Goal: Information Seeking & Learning: Check status

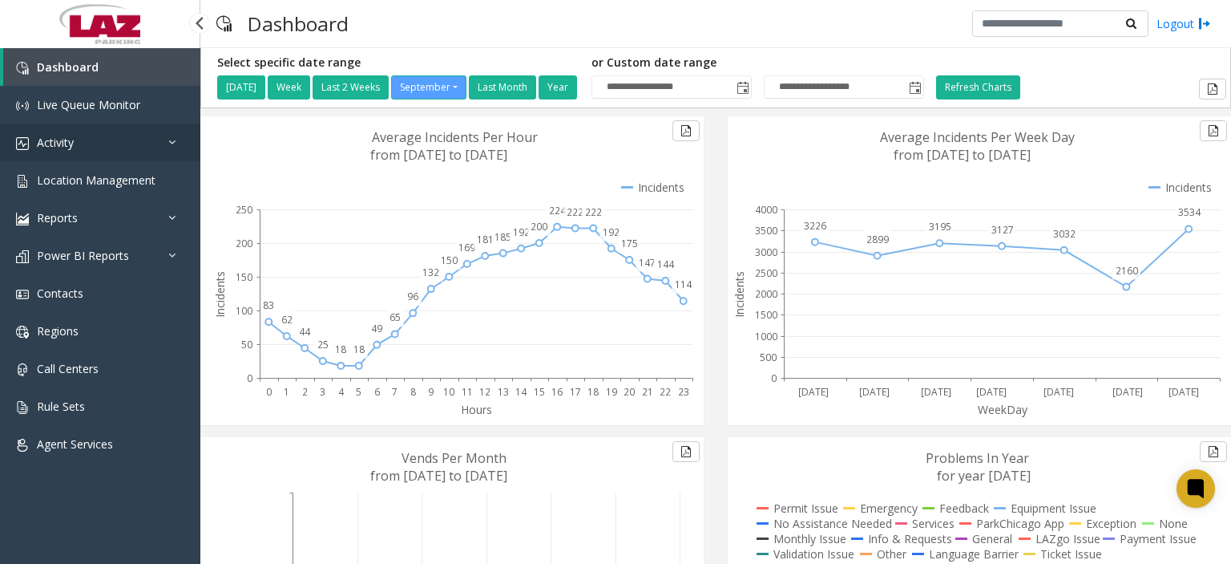
click at [119, 145] on link "Activity" at bounding box center [100, 142] width 200 height 38
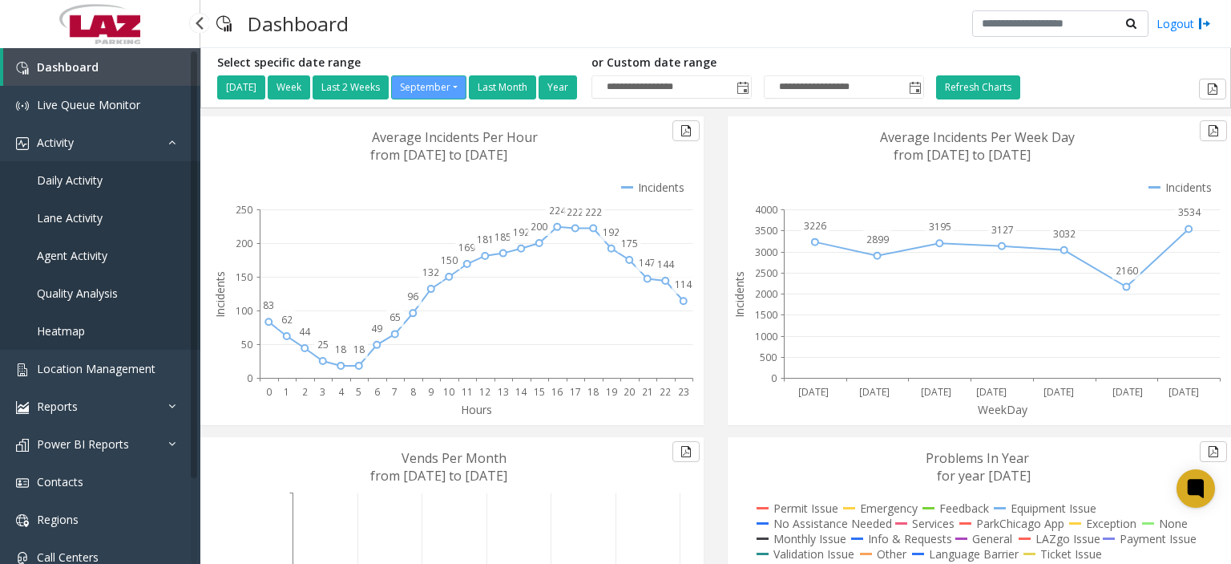
click at [76, 259] on span "Agent Activity" at bounding box center [72, 255] width 71 height 15
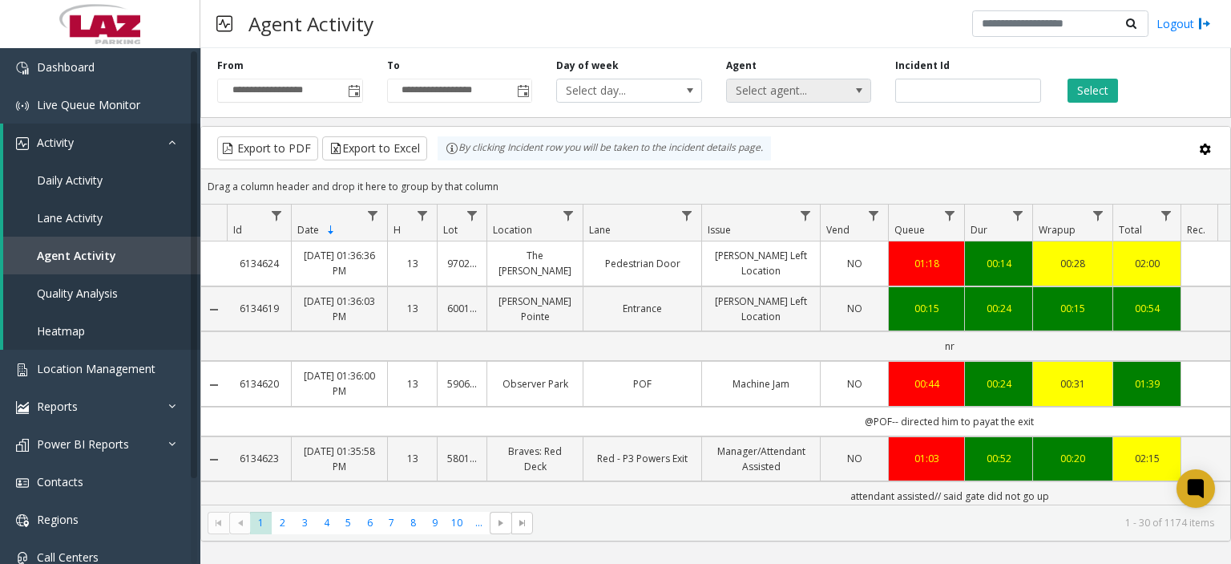
click at [773, 87] on span "Select agent..." at bounding box center [784, 90] width 115 height 22
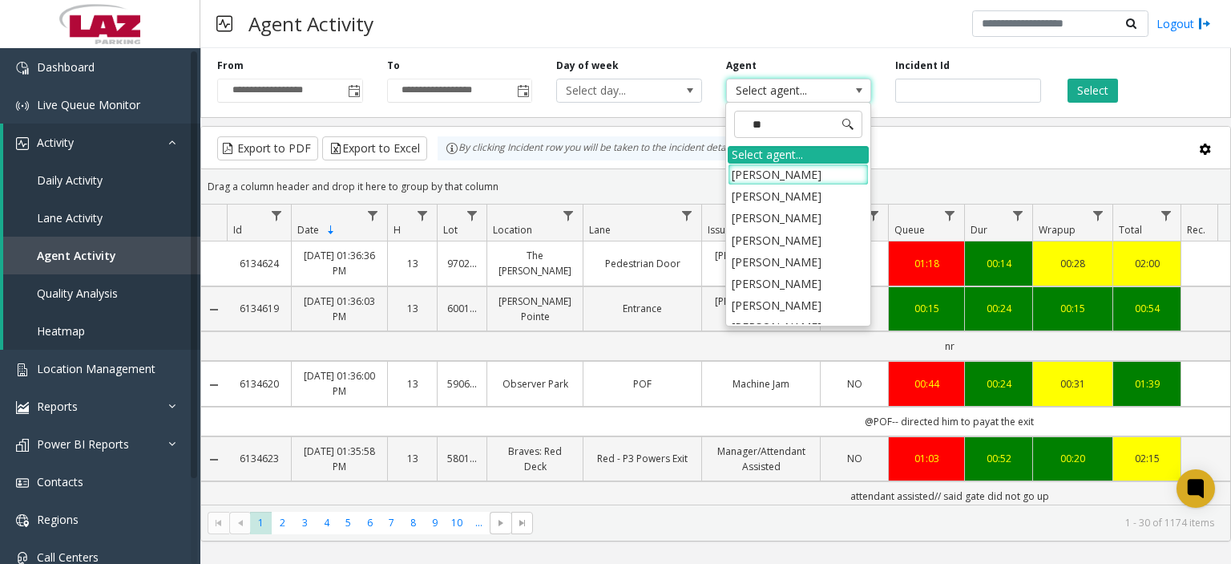
type input "***"
click at [776, 242] on li "[PERSON_NAME]" at bounding box center [798, 240] width 141 height 22
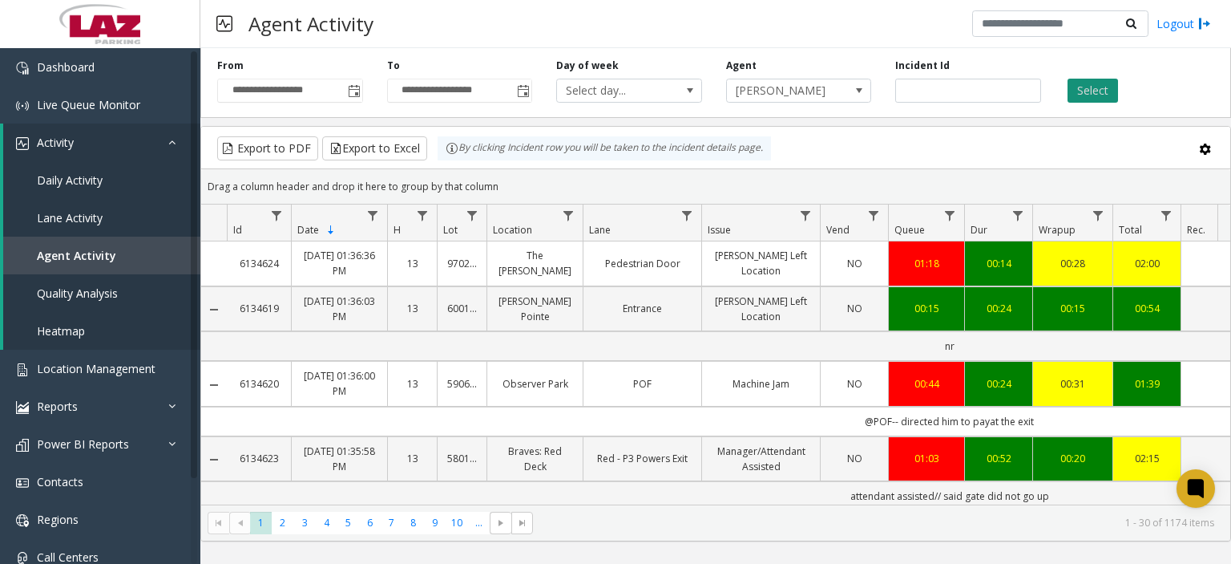
click at [1025, 82] on button "Select" at bounding box center [1093, 91] width 51 height 24
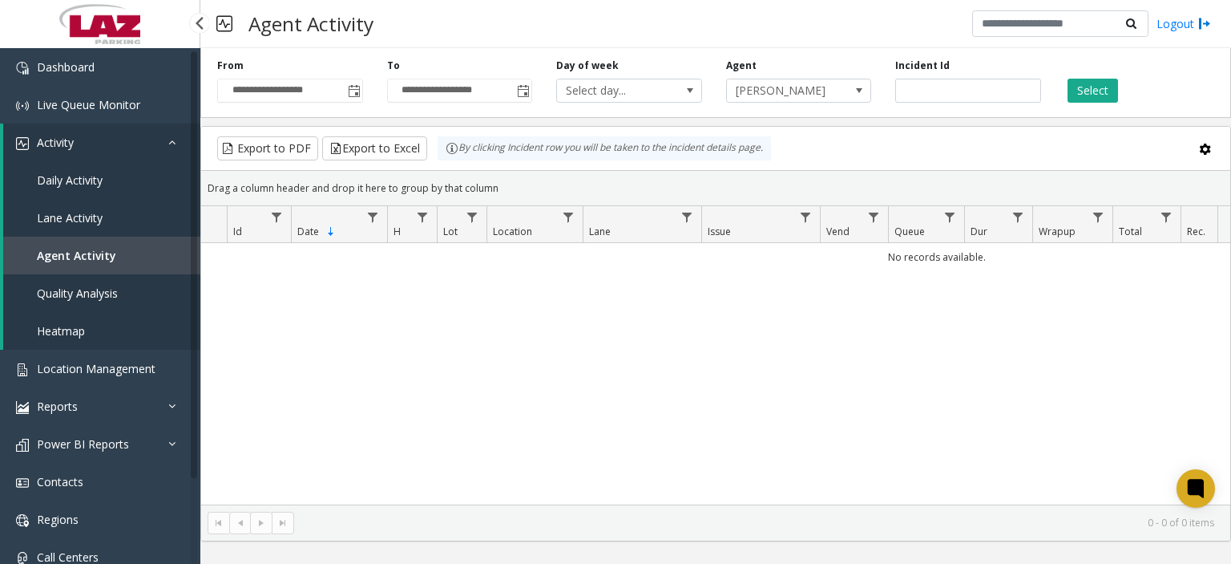
click at [81, 181] on span "Daily Activity" at bounding box center [70, 179] width 66 height 15
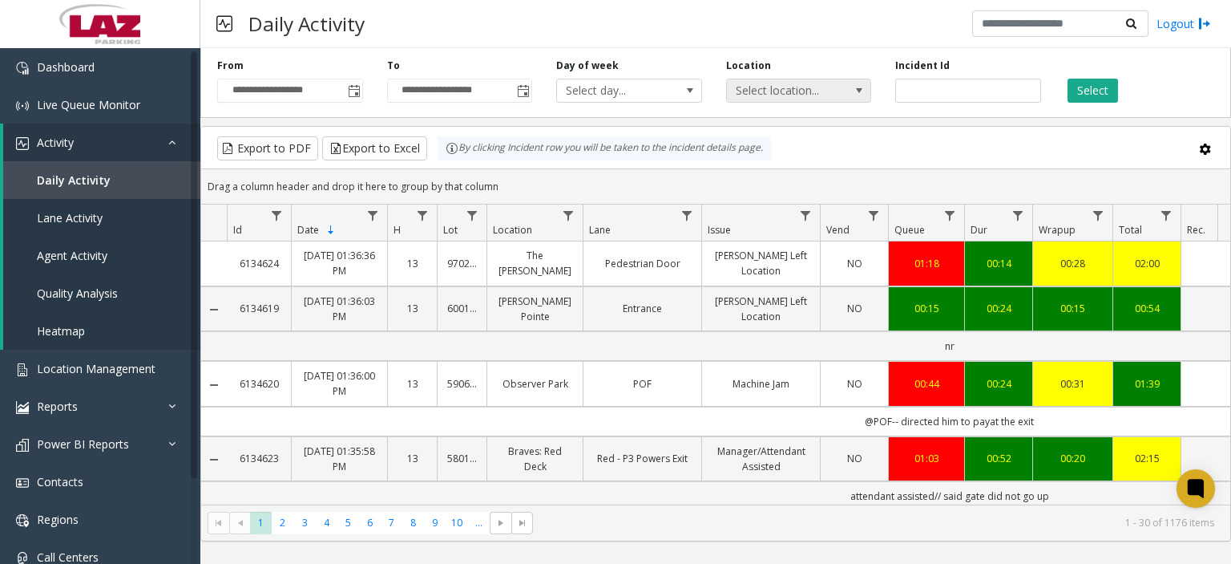
click at [816, 89] on span "Select location..." at bounding box center [784, 90] width 115 height 22
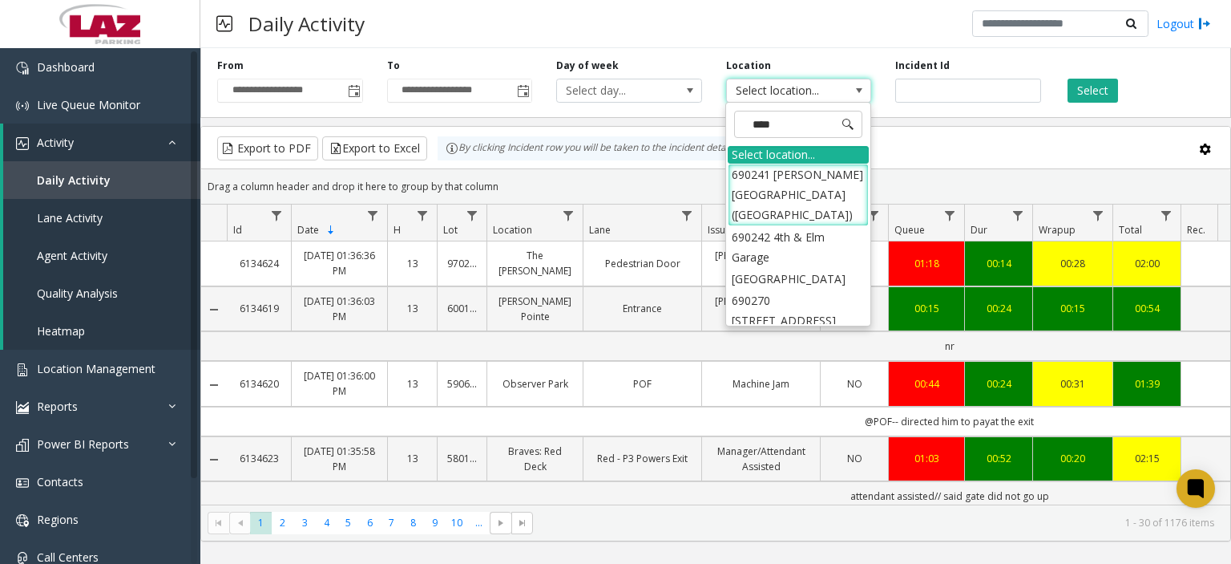
type input "*****"
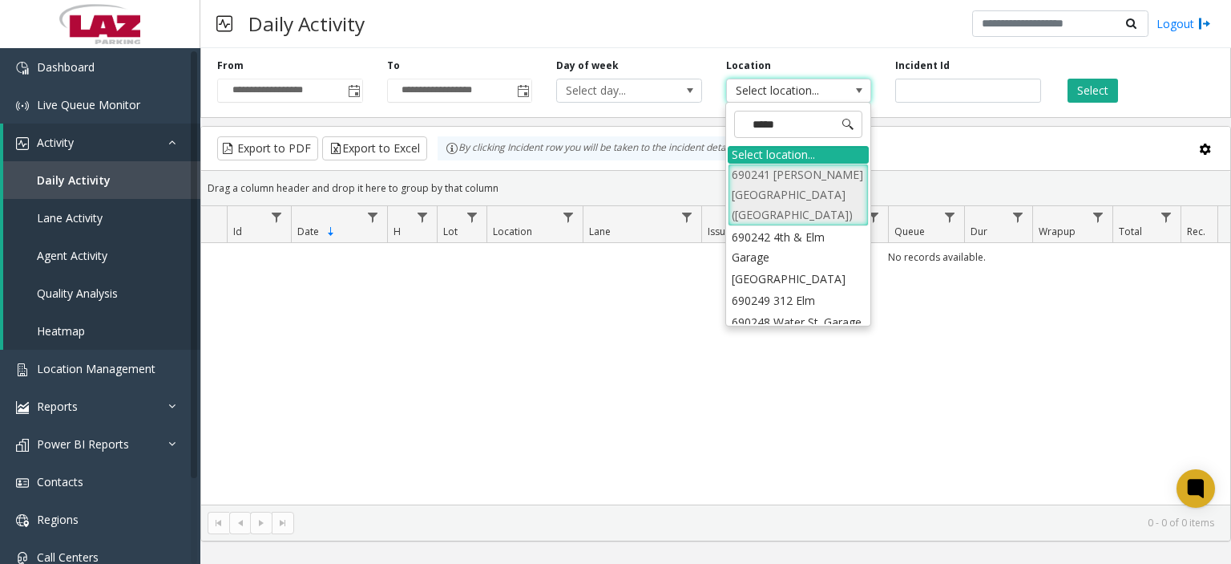
click at [812, 200] on li "690241 [PERSON_NAME][GEOGRAPHIC_DATA] ([GEOGRAPHIC_DATA])" at bounding box center [798, 195] width 141 height 63
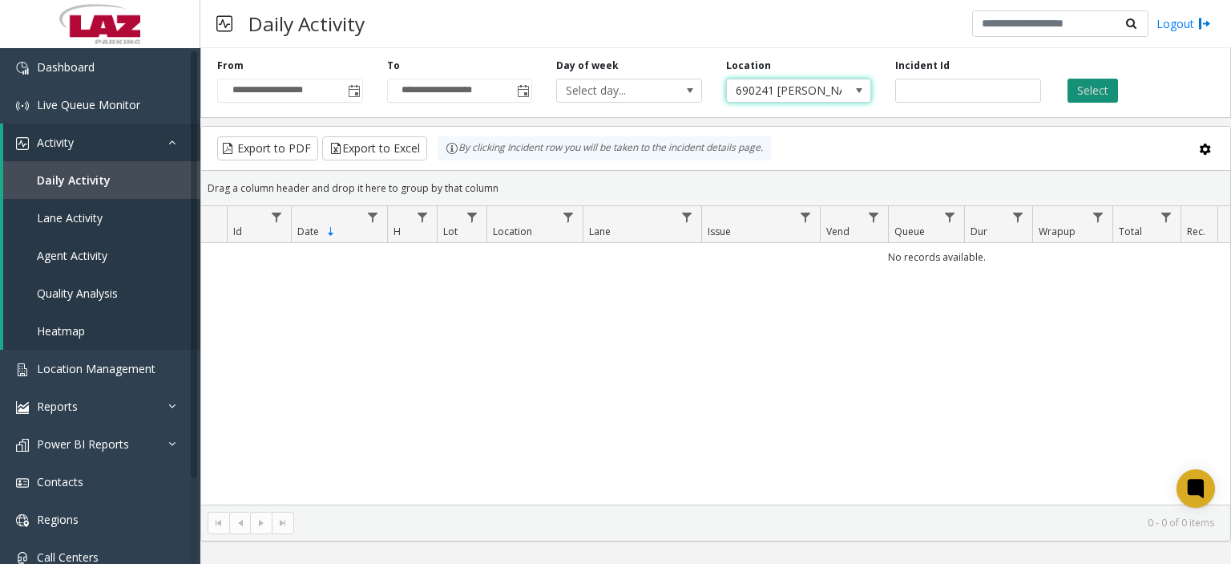
click at [1025, 90] on button "Select" at bounding box center [1093, 91] width 51 height 24
click at [789, 91] on span "690241 [PERSON_NAME][GEOGRAPHIC_DATA] ([GEOGRAPHIC_DATA])" at bounding box center [784, 90] width 115 height 22
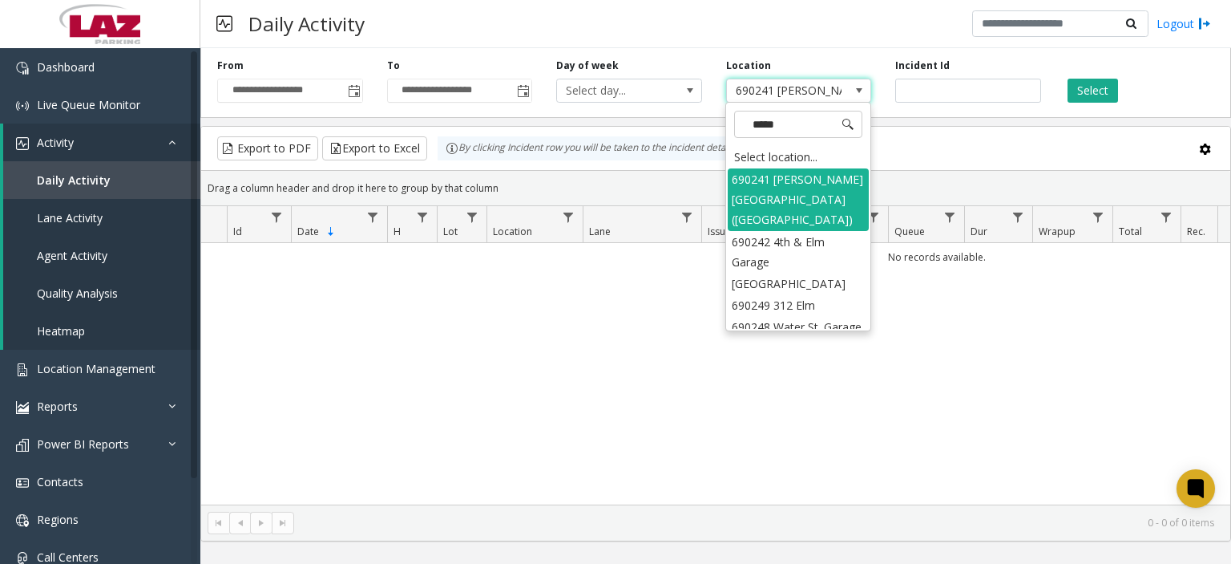
type input "******"
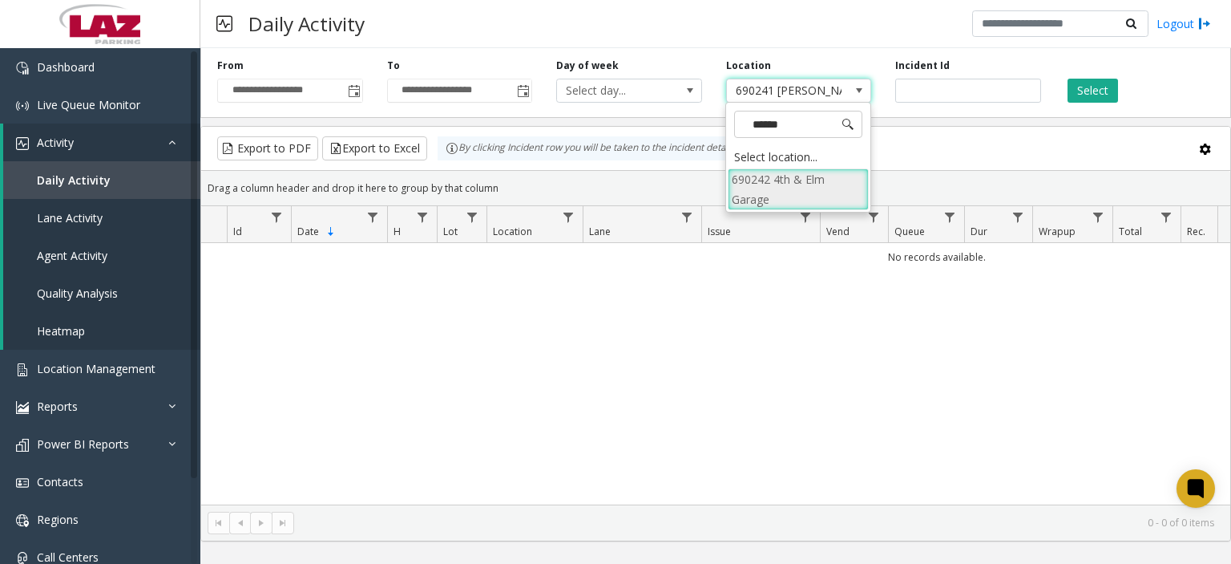
click at [830, 180] on li "690242 4th & Elm Garage" at bounding box center [798, 189] width 141 height 42
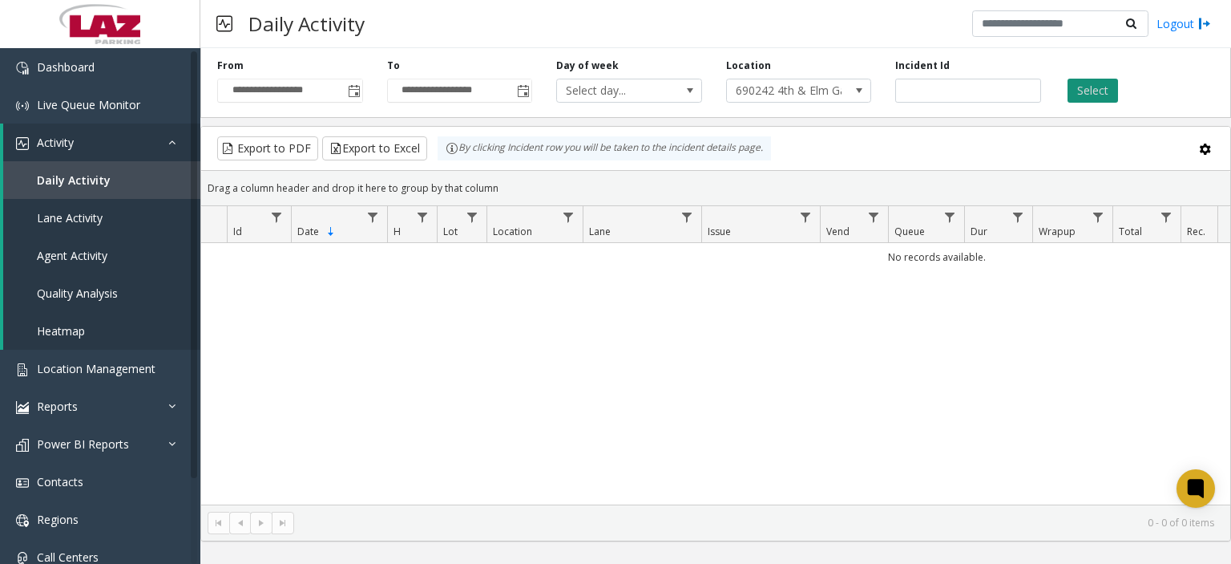
click at [1025, 99] on button "Select" at bounding box center [1093, 91] width 51 height 24
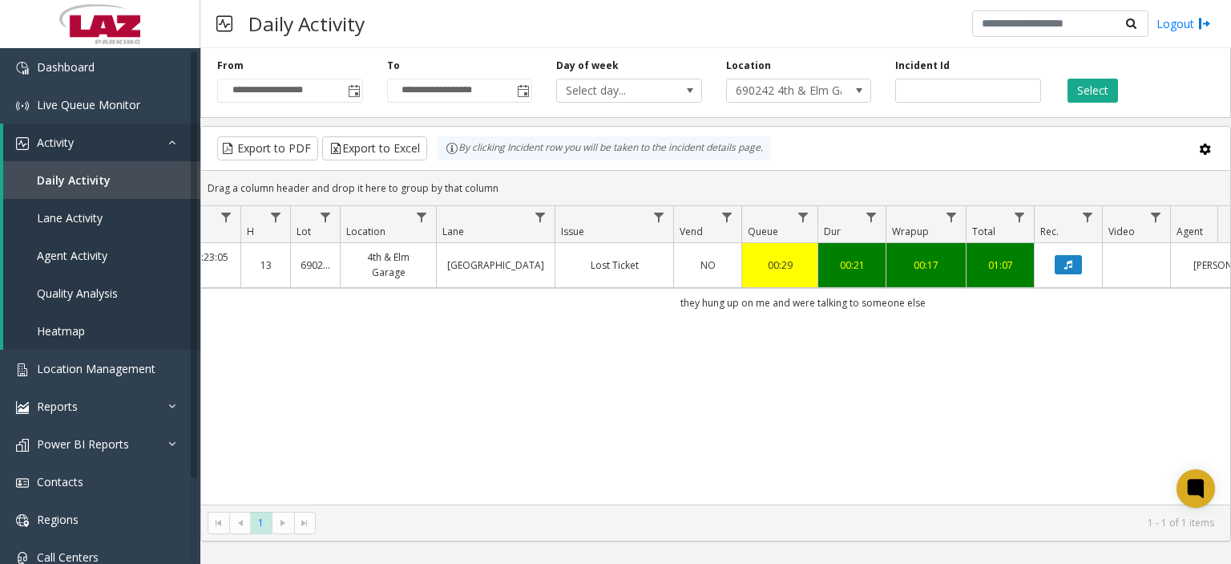
scroll to position [0, 158]
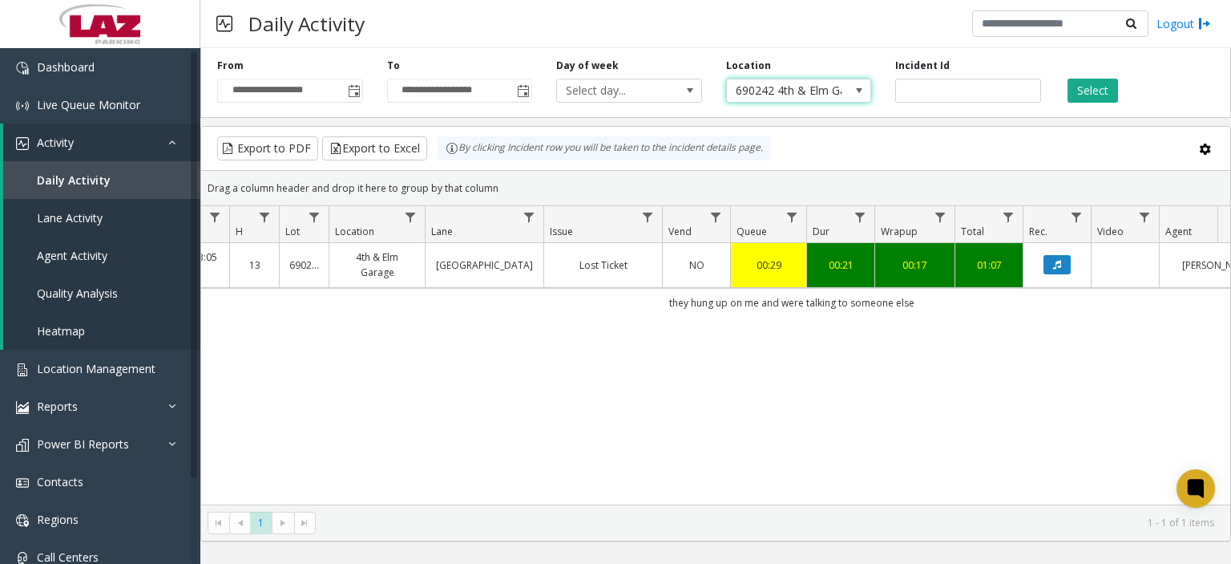
click at [841, 96] on span "690242 4th & Elm Garage" at bounding box center [784, 90] width 115 height 22
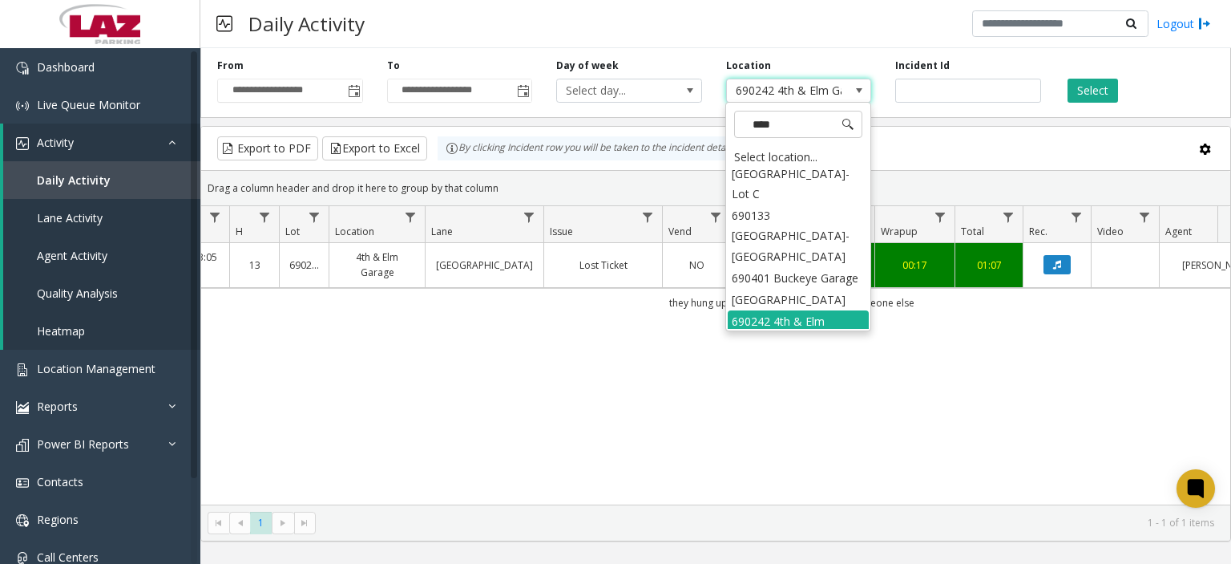
scroll to position [0, 0]
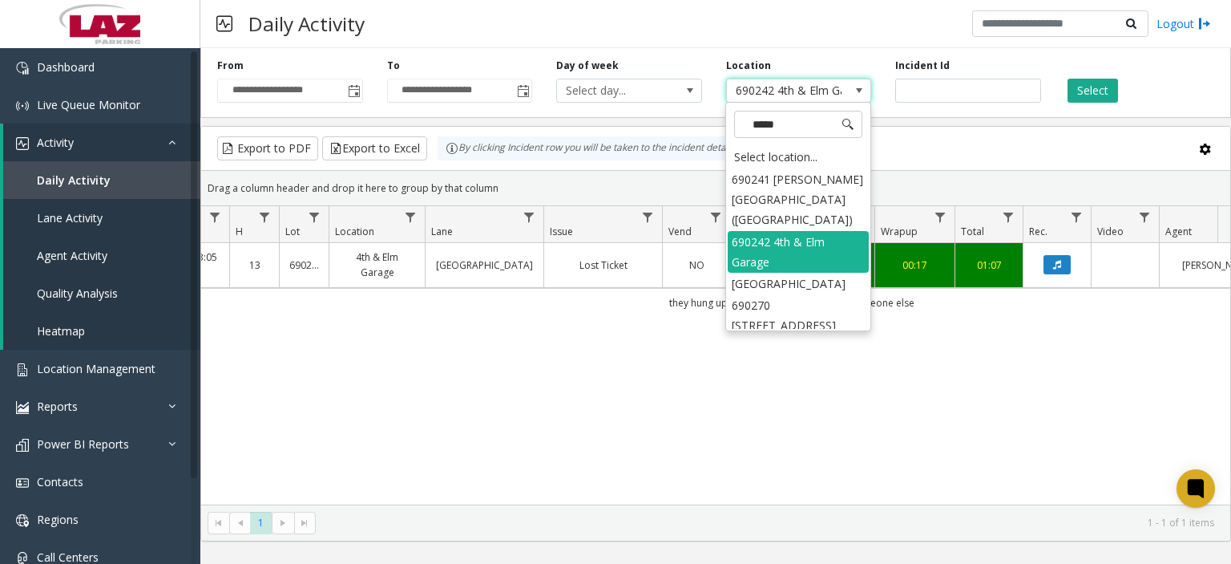
type input "******"
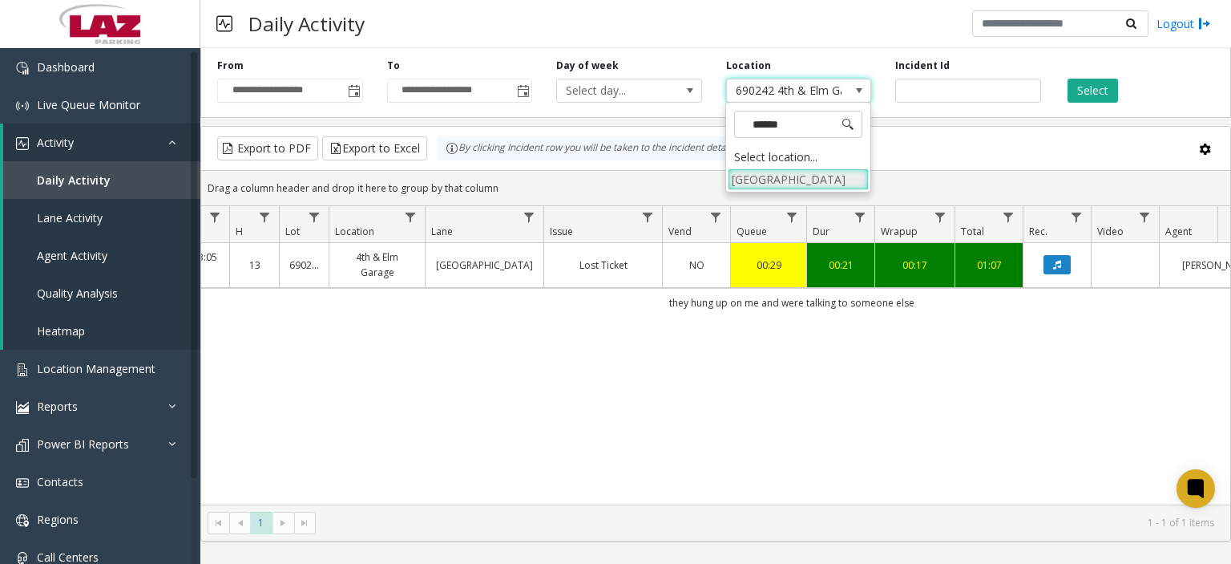
click at [766, 190] on li "[GEOGRAPHIC_DATA]" at bounding box center [798, 179] width 141 height 22
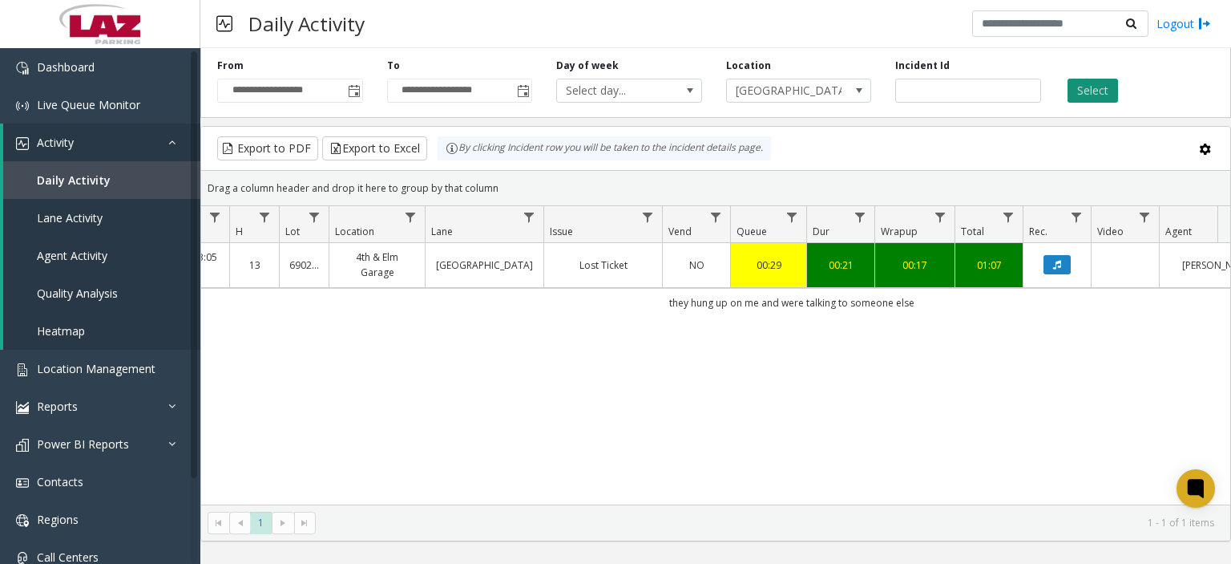
click at [1025, 89] on button "Select" at bounding box center [1093, 91] width 51 height 24
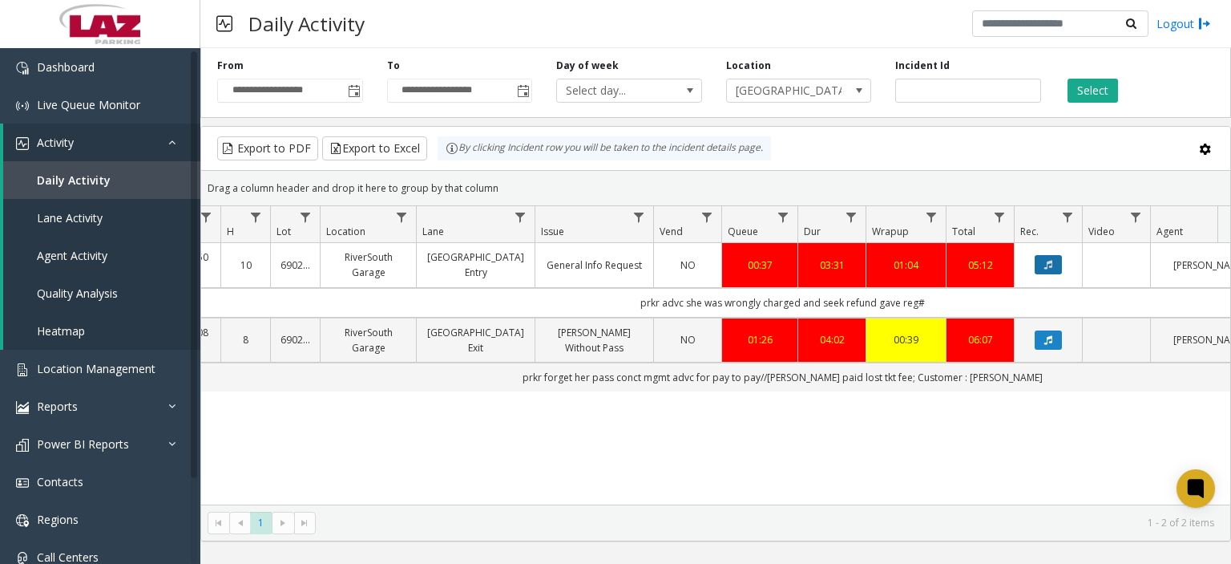
click at [1025, 266] on icon "Data table" at bounding box center [1049, 265] width 8 height 10
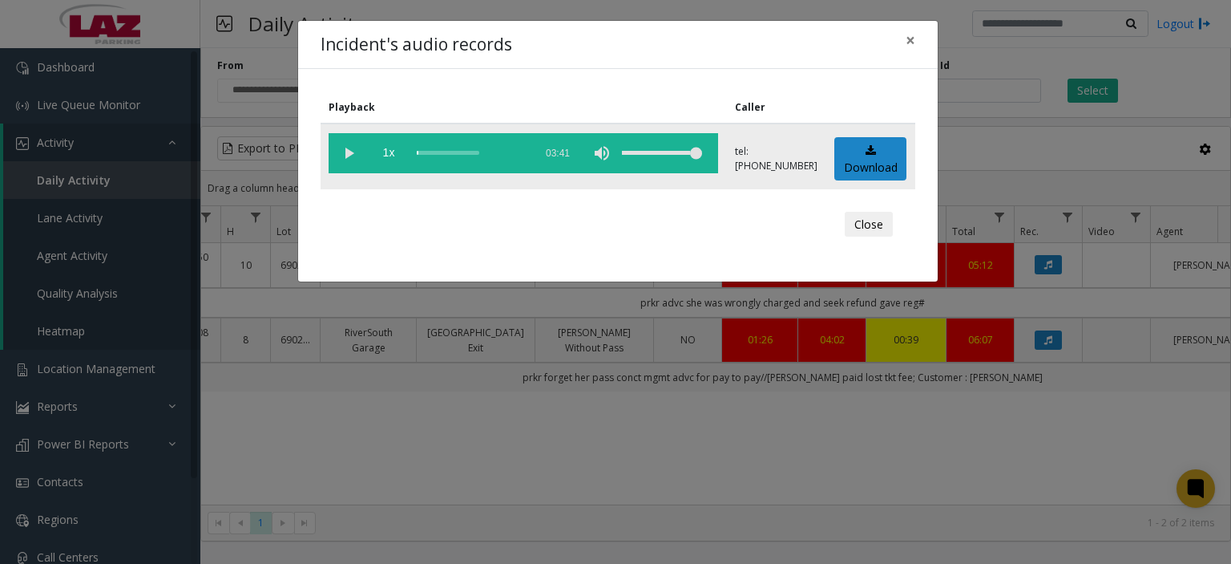
click at [349, 149] on vg-play-pause at bounding box center [349, 153] width 40 height 40
click at [606, 214] on div "Close" at bounding box center [618, 224] width 572 height 48
click at [904, 41] on button "×" at bounding box center [911, 40] width 32 height 39
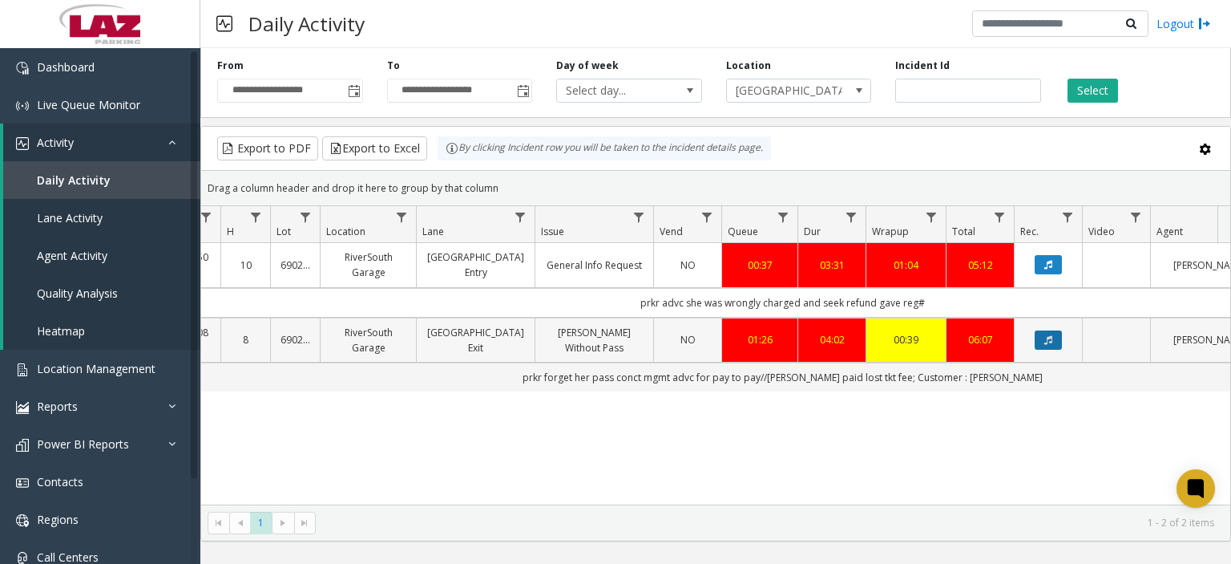
click at [1025, 342] on icon "Data table" at bounding box center [1049, 340] width 8 height 10
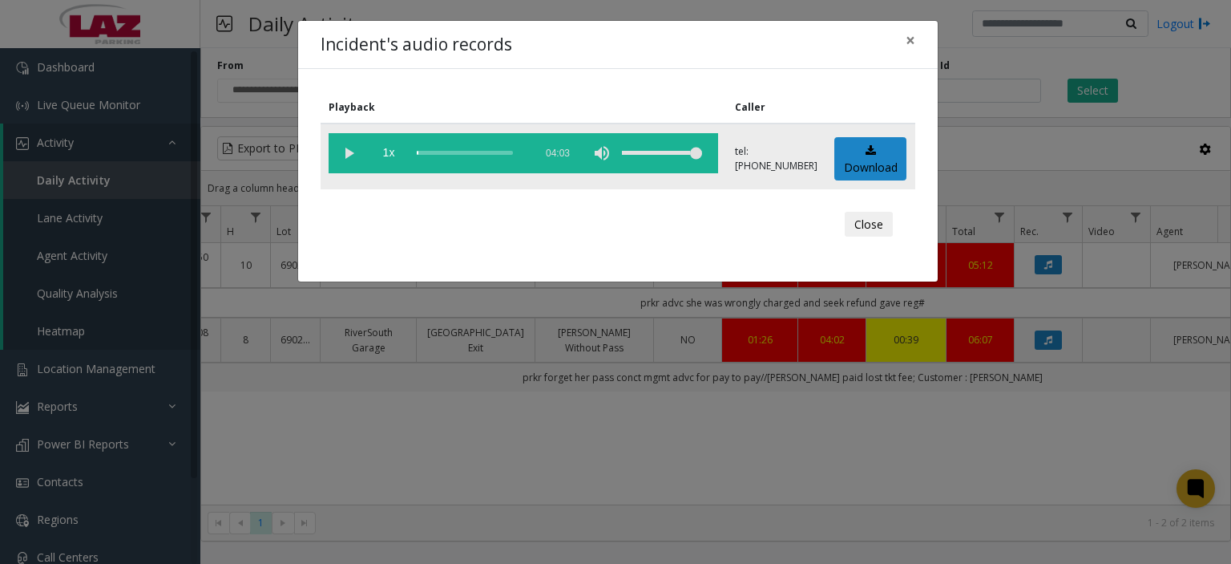
click at [340, 151] on vg-play-pause at bounding box center [349, 153] width 40 height 40
click at [907, 46] on span "×" at bounding box center [911, 40] width 10 height 22
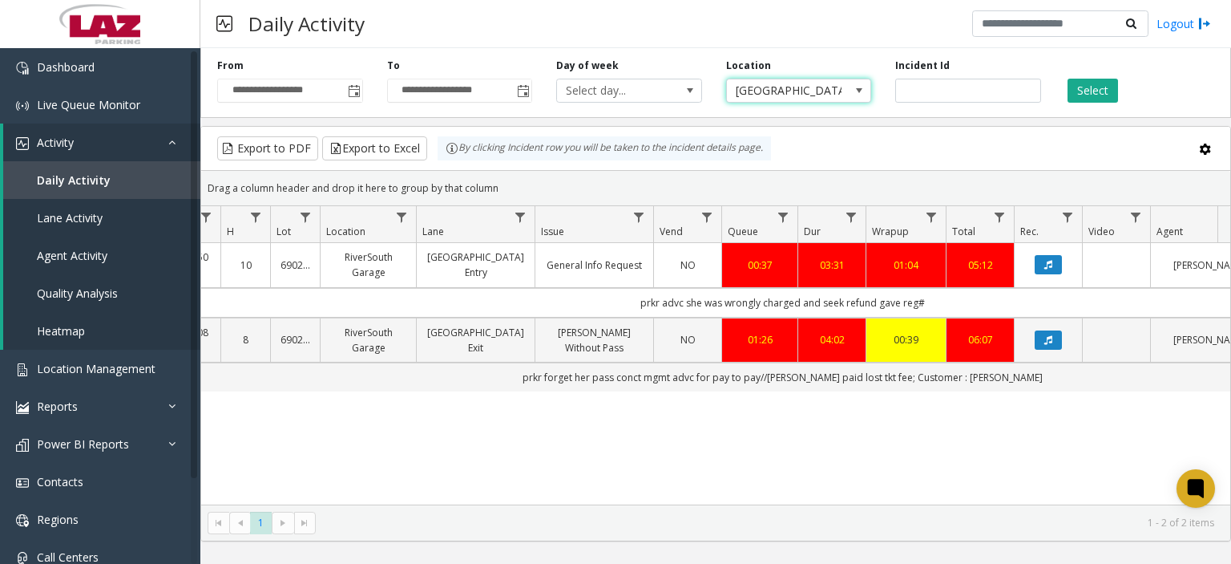
click at [835, 93] on span "[GEOGRAPHIC_DATA]" at bounding box center [784, 90] width 115 height 22
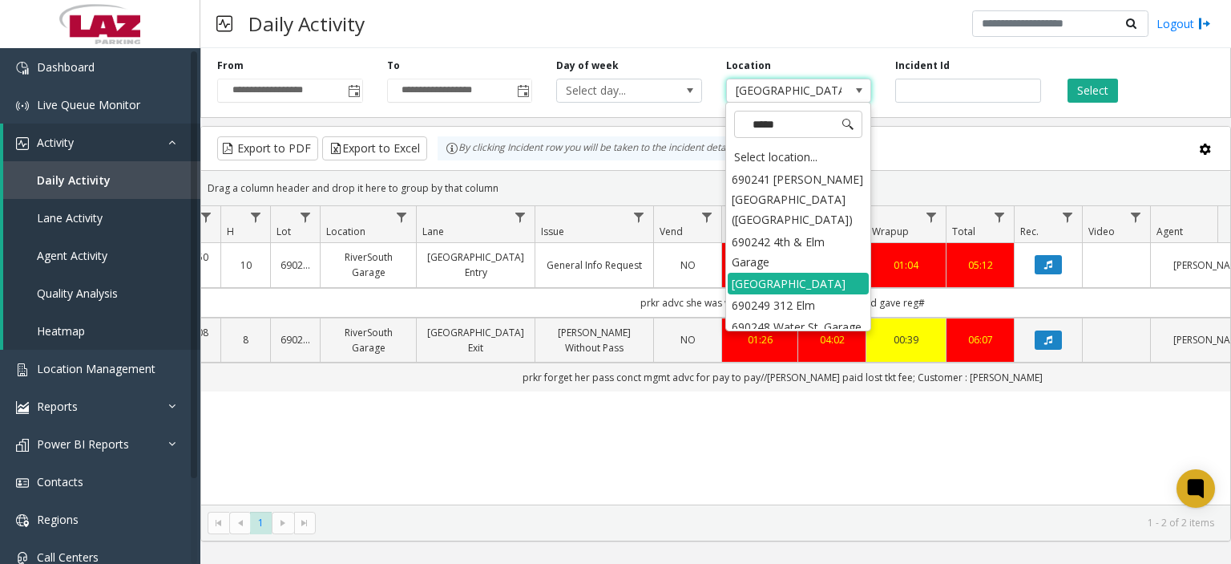
type input "******"
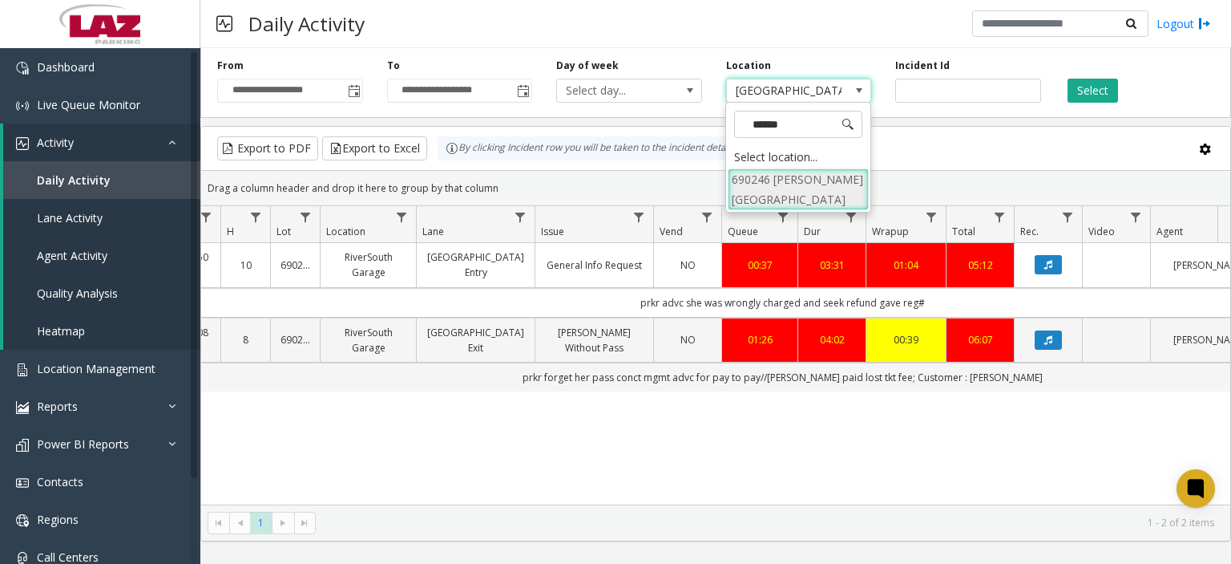
click at [810, 194] on li "690246 [PERSON_NAME][GEOGRAPHIC_DATA]" at bounding box center [798, 189] width 141 height 42
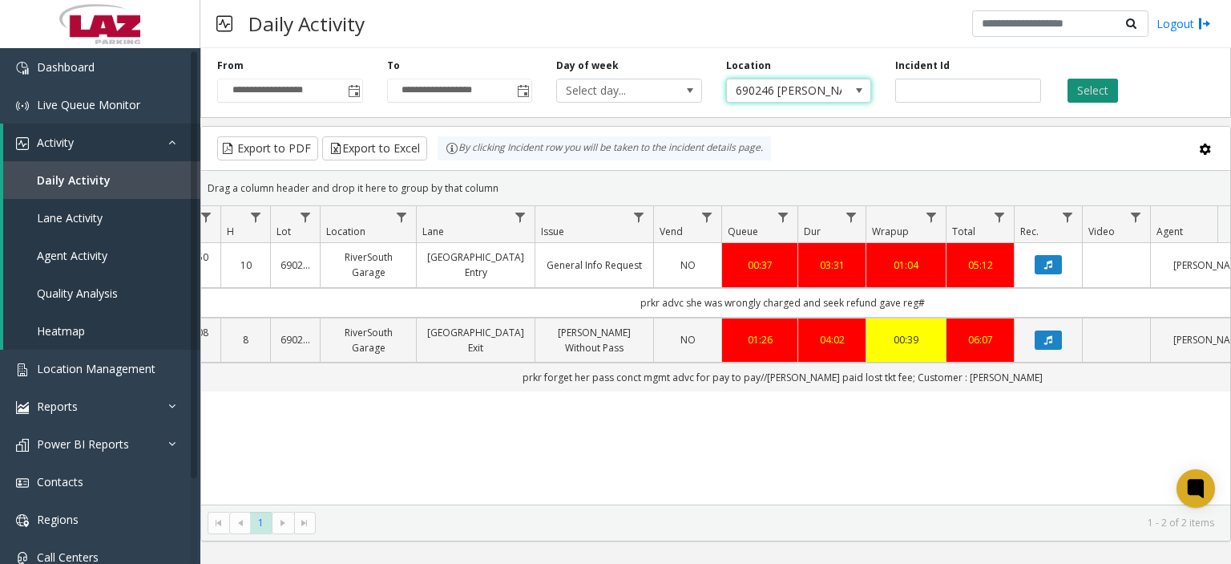
click at [1025, 94] on button "Select" at bounding box center [1093, 91] width 51 height 24
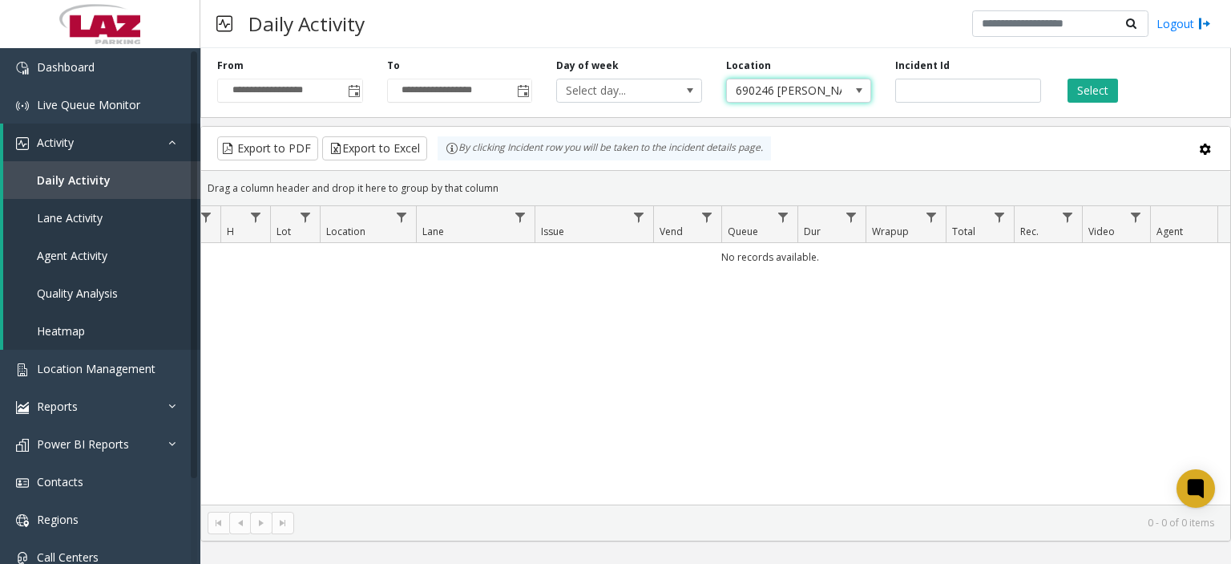
click at [855, 94] on span at bounding box center [859, 90] width 13 height 13
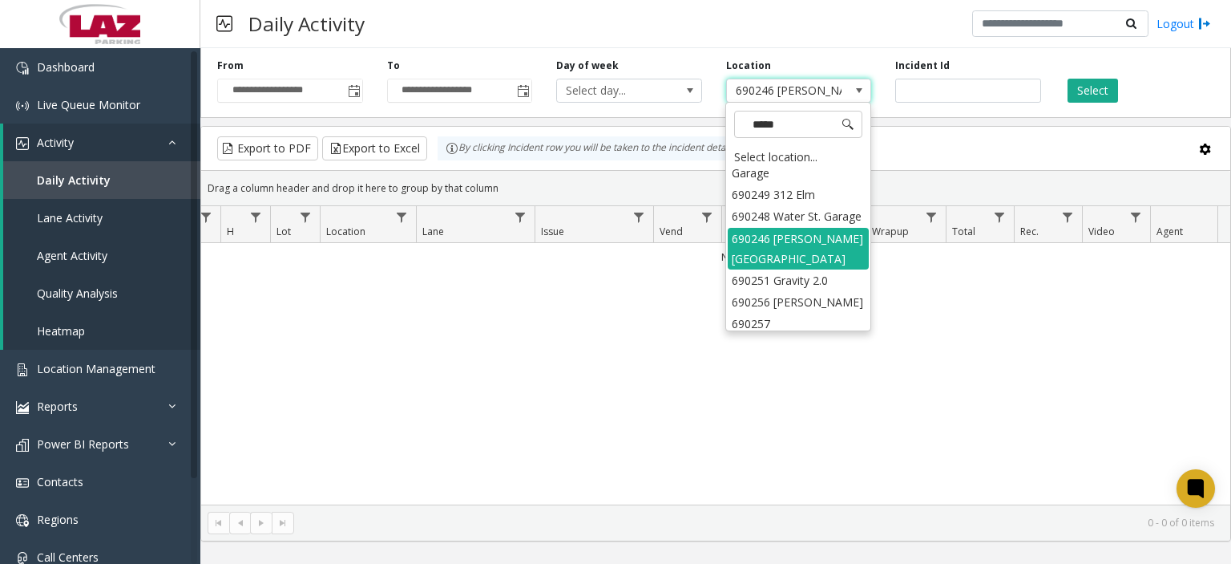
scroll to position [131, 0]
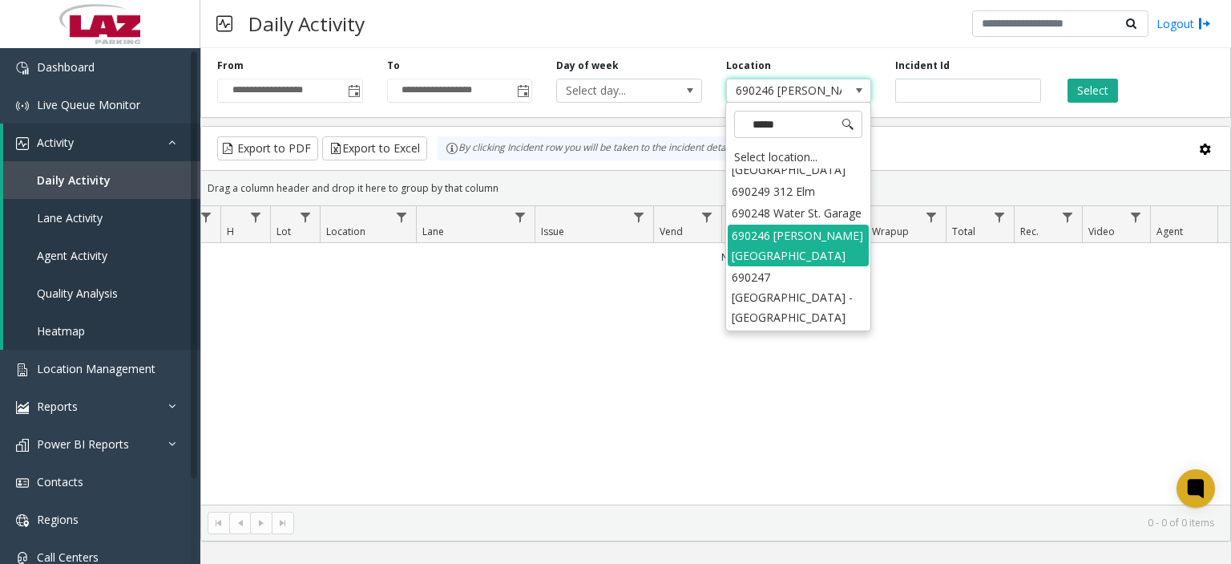
type input "******"
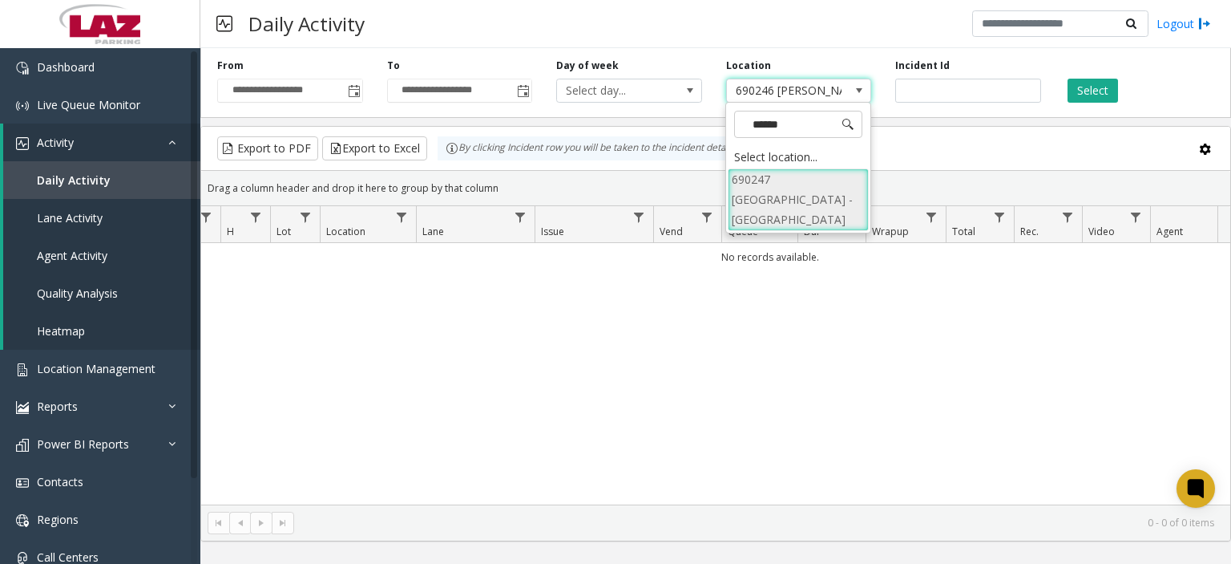
click at [821, 188] on li "690247 [GEOGRAPHIC_DATA] - [GEOGRAPHIC_DATA]" at bounding box center [798, 199] width 141 height 63
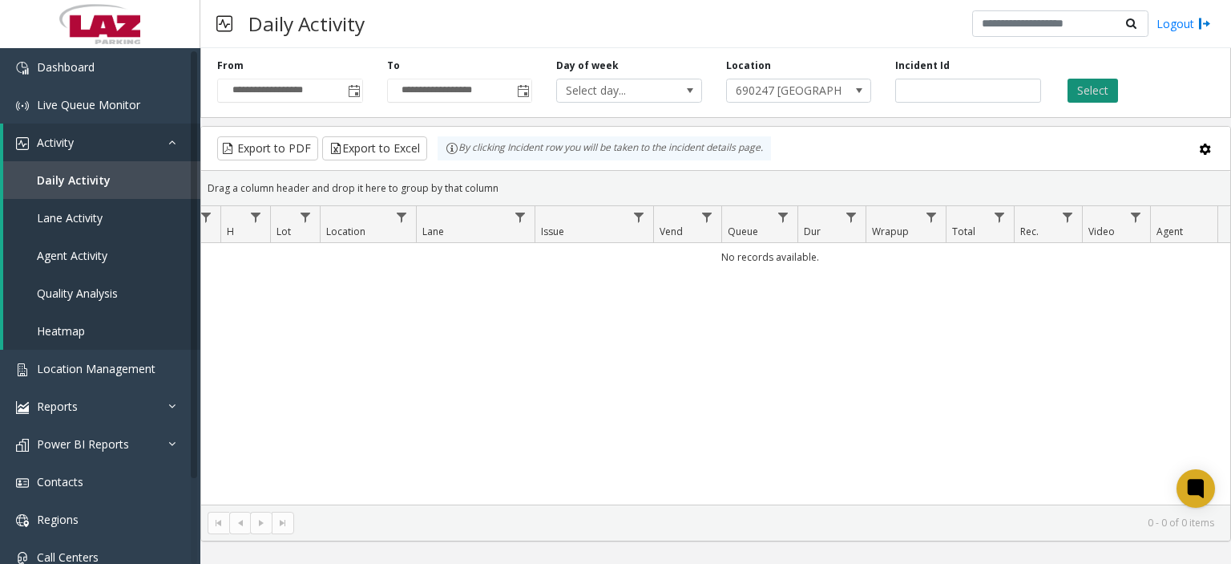
click at [1025, 94] on button "Select" at bounding box center [1093, 91] width 51 height 24
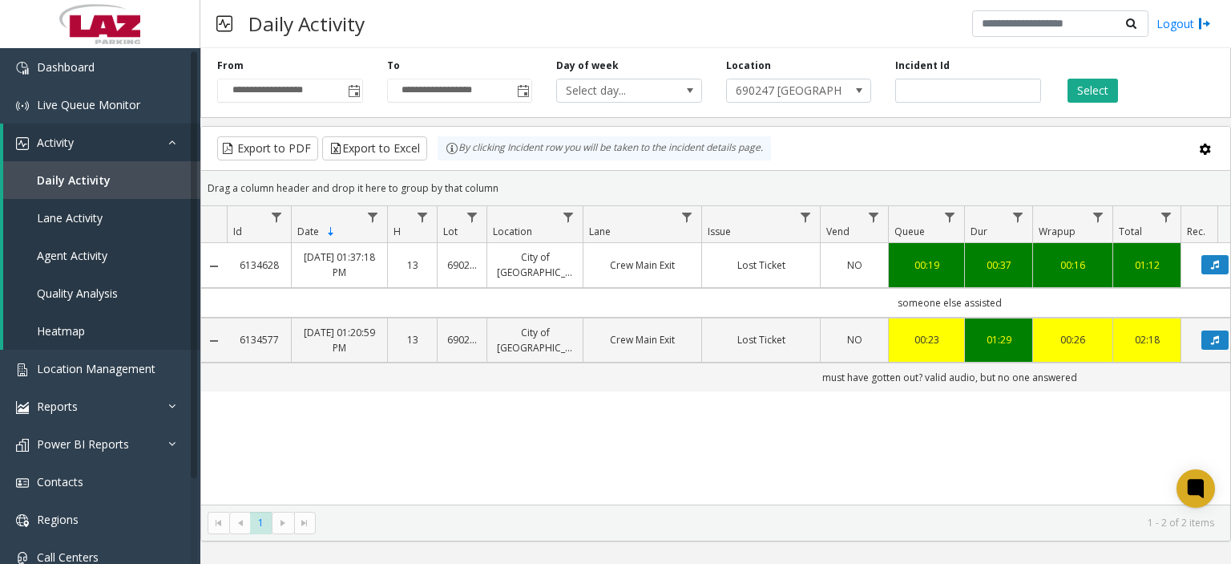
scroll to position [0, 86]
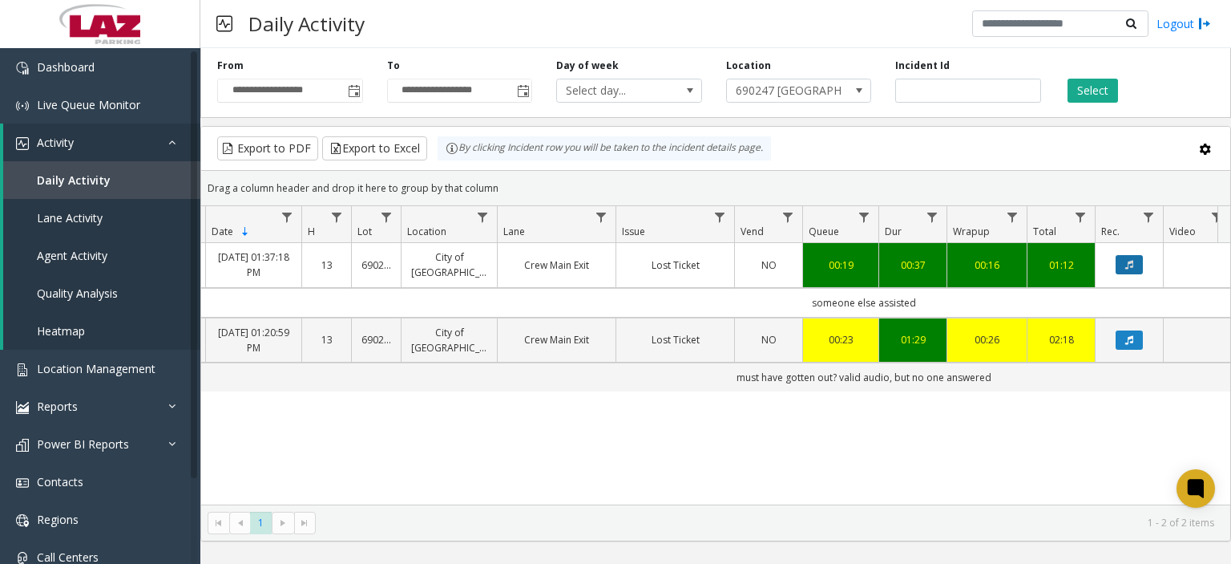
click at [1025, 270] on button "Data table" at bounding box center [1129, 264] width 27 height 19
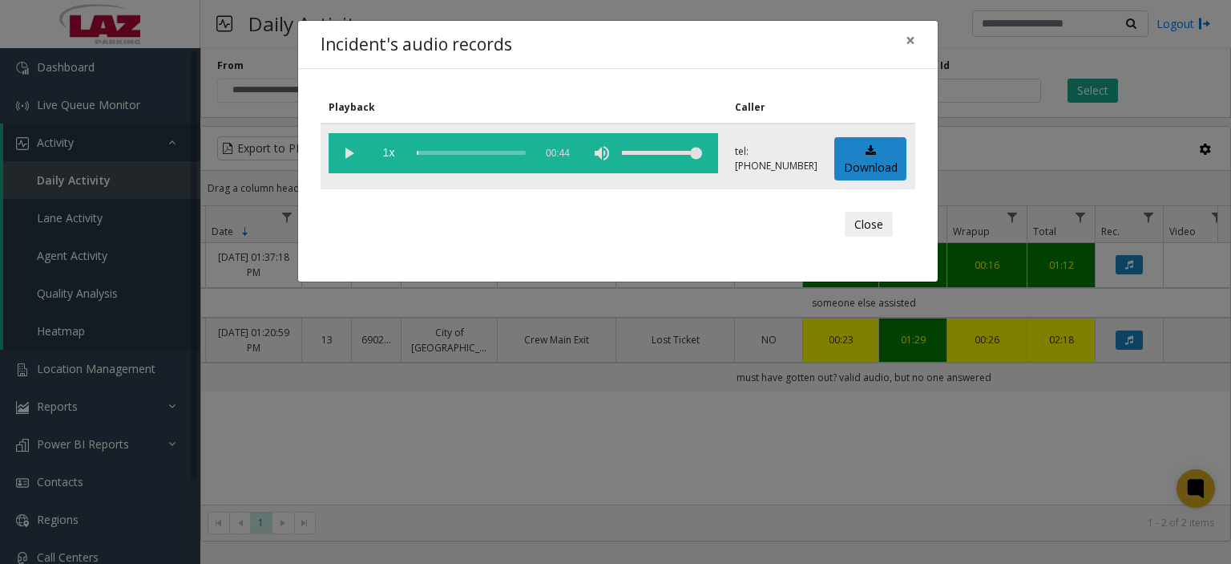
click at [350, 153] on vg-play-pause at bounding box center [349, 153] width 40 height 40
click at [866, 227] on button "Close" at bounding box center [869, 225] width 48 height 26
